Goal: Find specific page/section: Find specific page/section

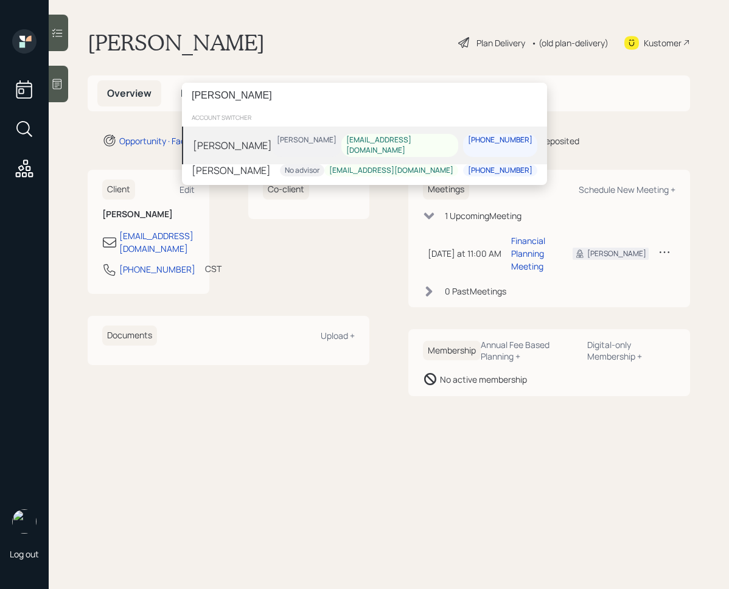
type input "[PERSON_NAME]"
click at [285, 147] on div "Robin Pierce Jonah Coleman cattitude911@gmail.com 207-945-0053" at bounding box center [364, 146] width 365 height 38
